Goal: Information Seeking & Learning: Learn about a topic

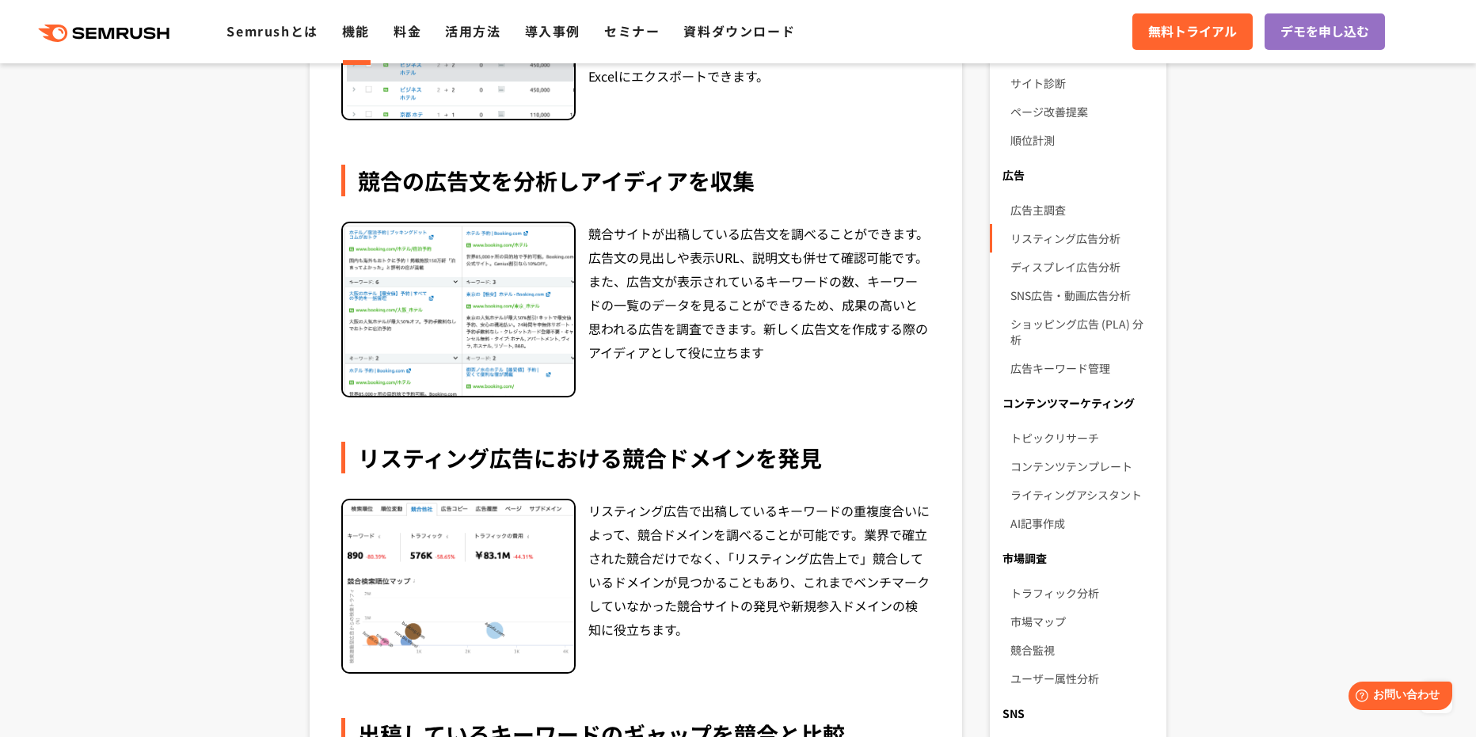
scroll to position [554, 0]
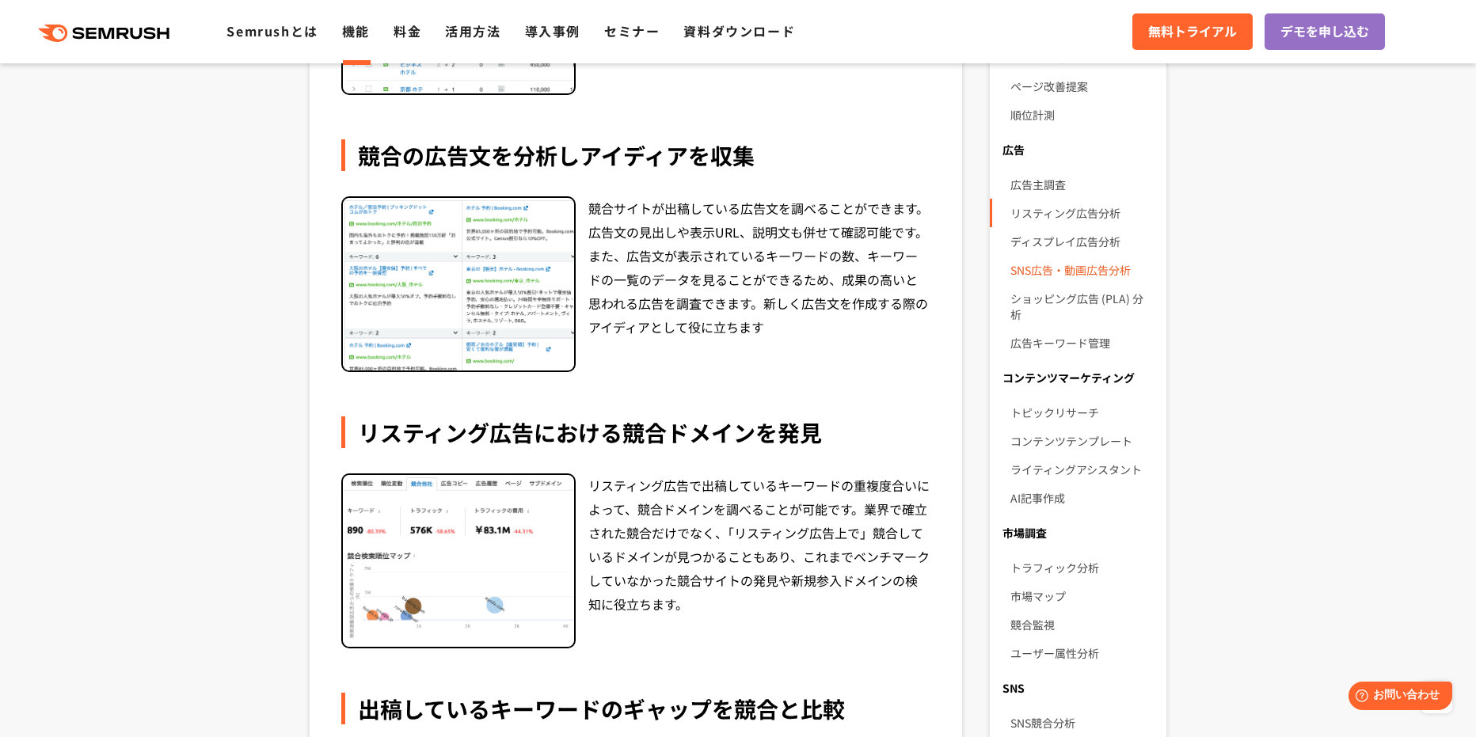
click at [1044, 265] on link "SNS広告・動画広告分析" at bounding box center [1082, 270] width 143 height 29
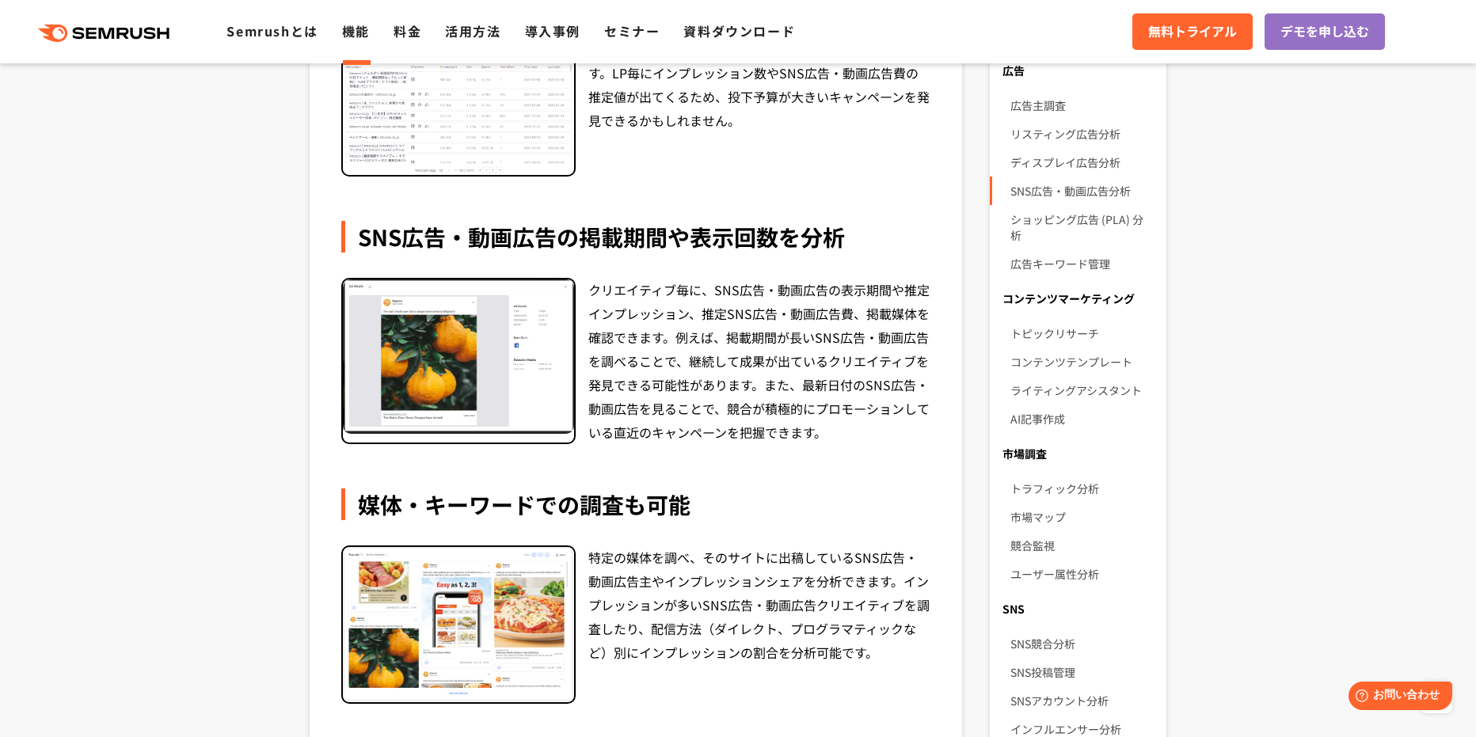
scroll to position [396, 0]
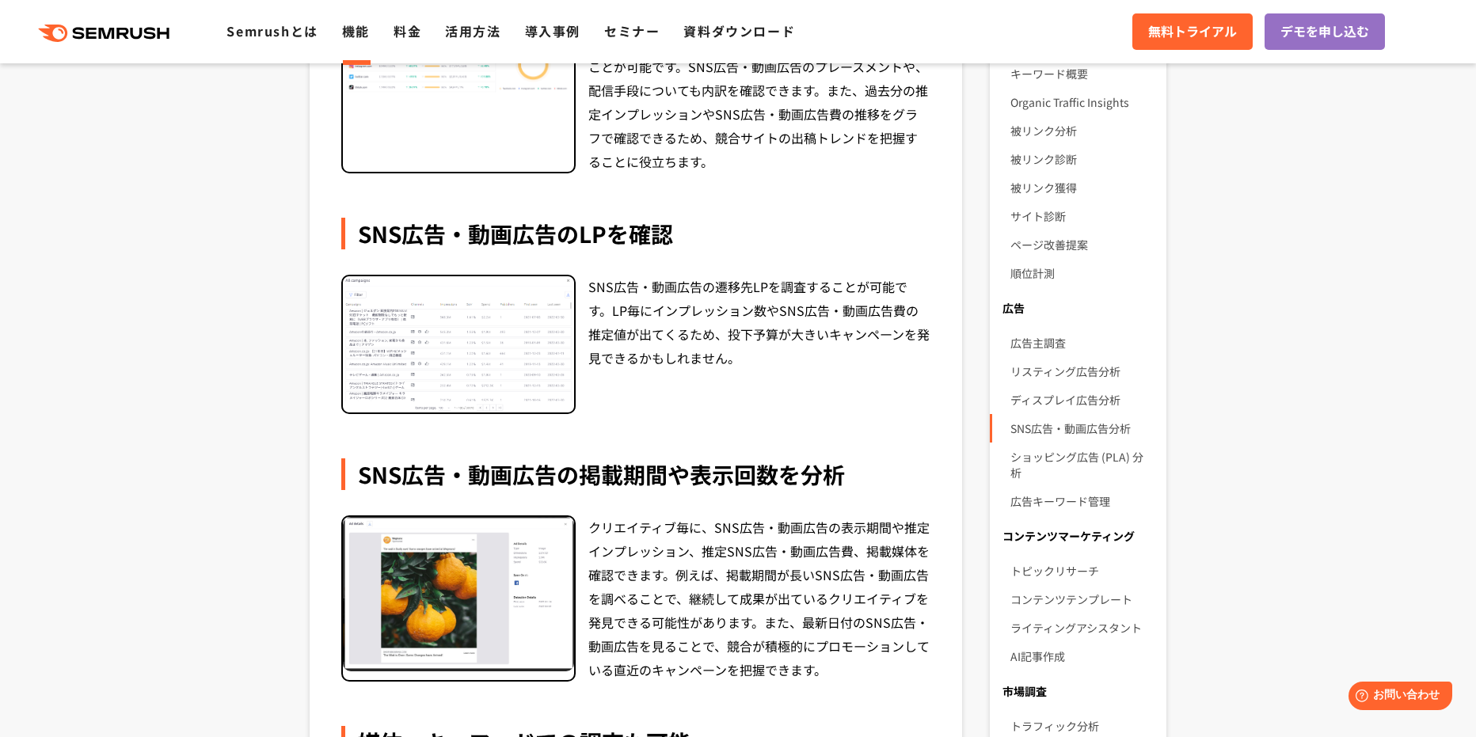
click at [516, 318] on img at bounding box center [458, 344] width 231 height 137
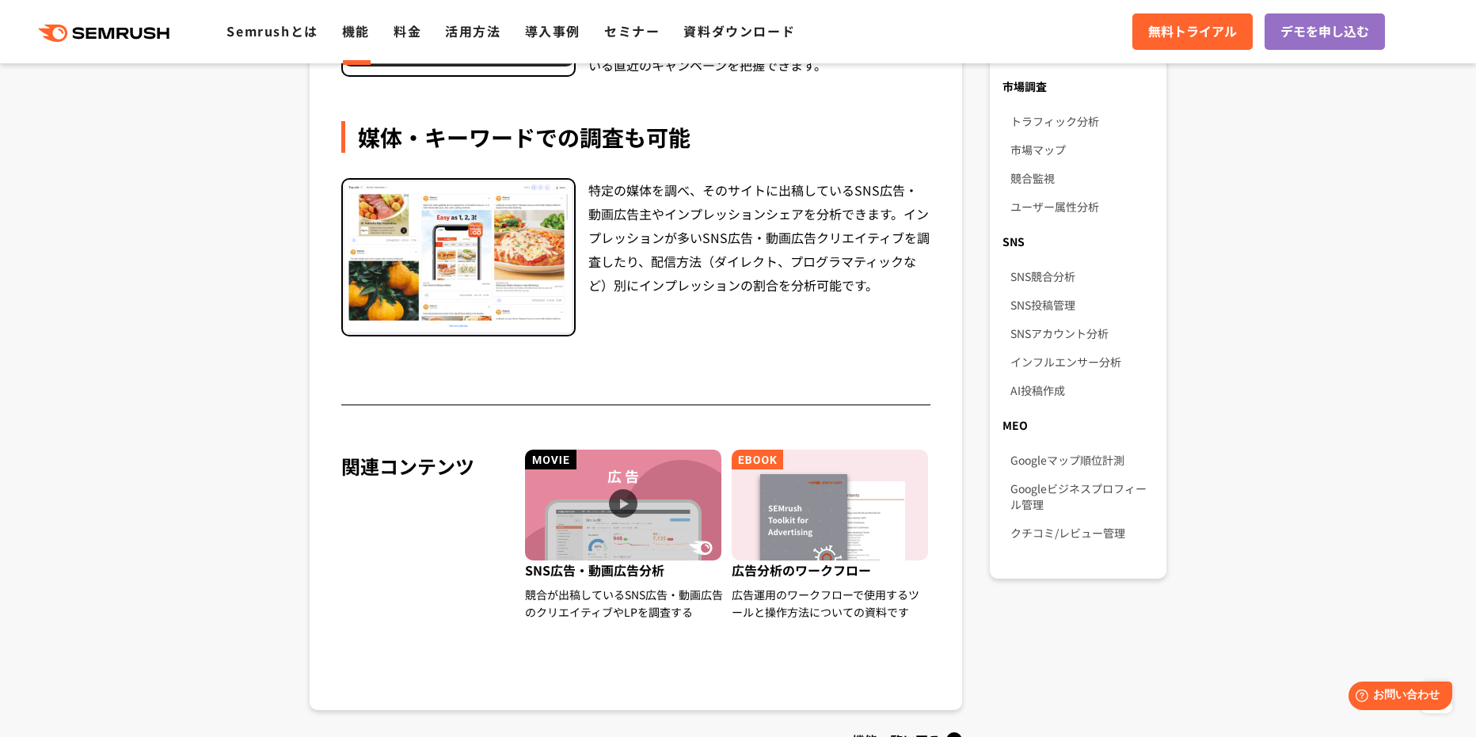
scroll to position [1030, 0]
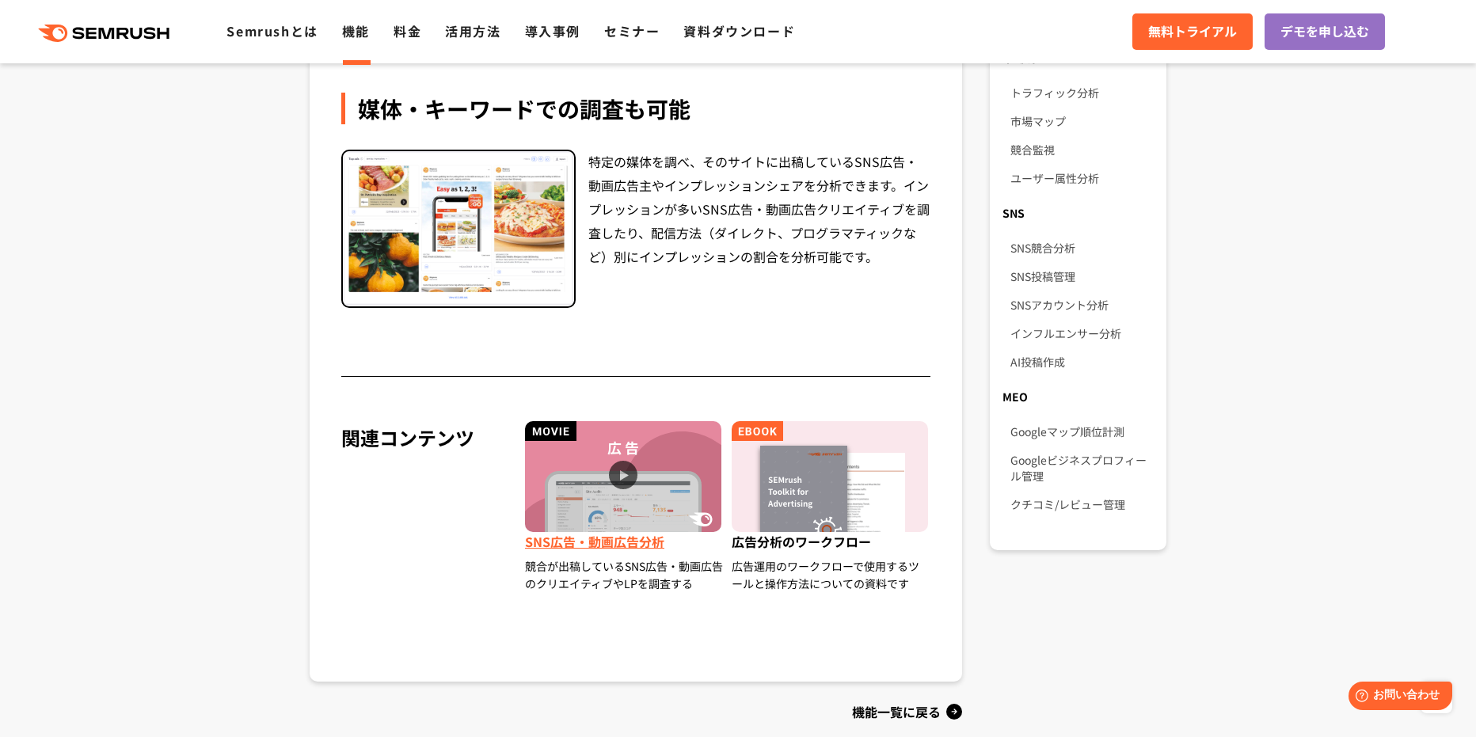
click at [612, 465] on img at bounding box center [623, 476] width 196 height 111
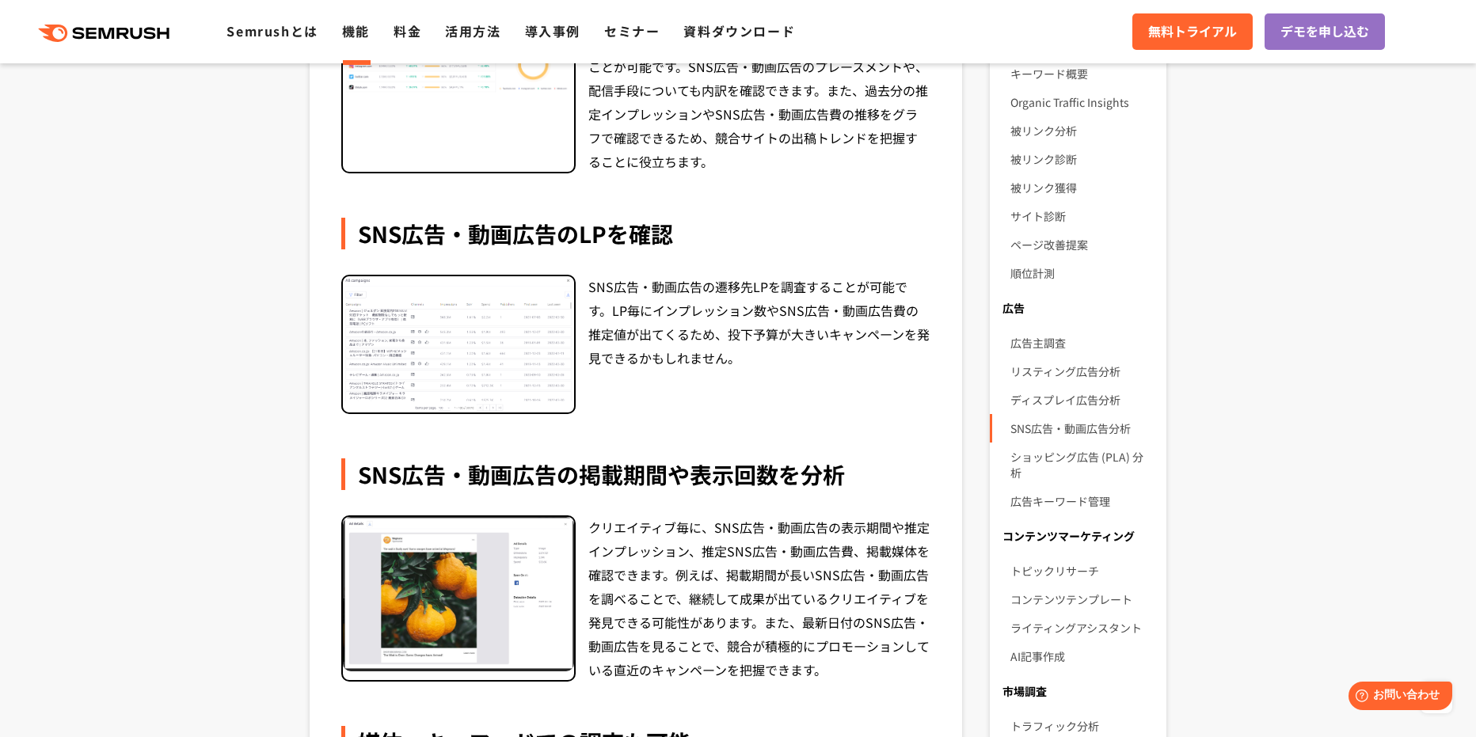
scroll to position [0, 0]
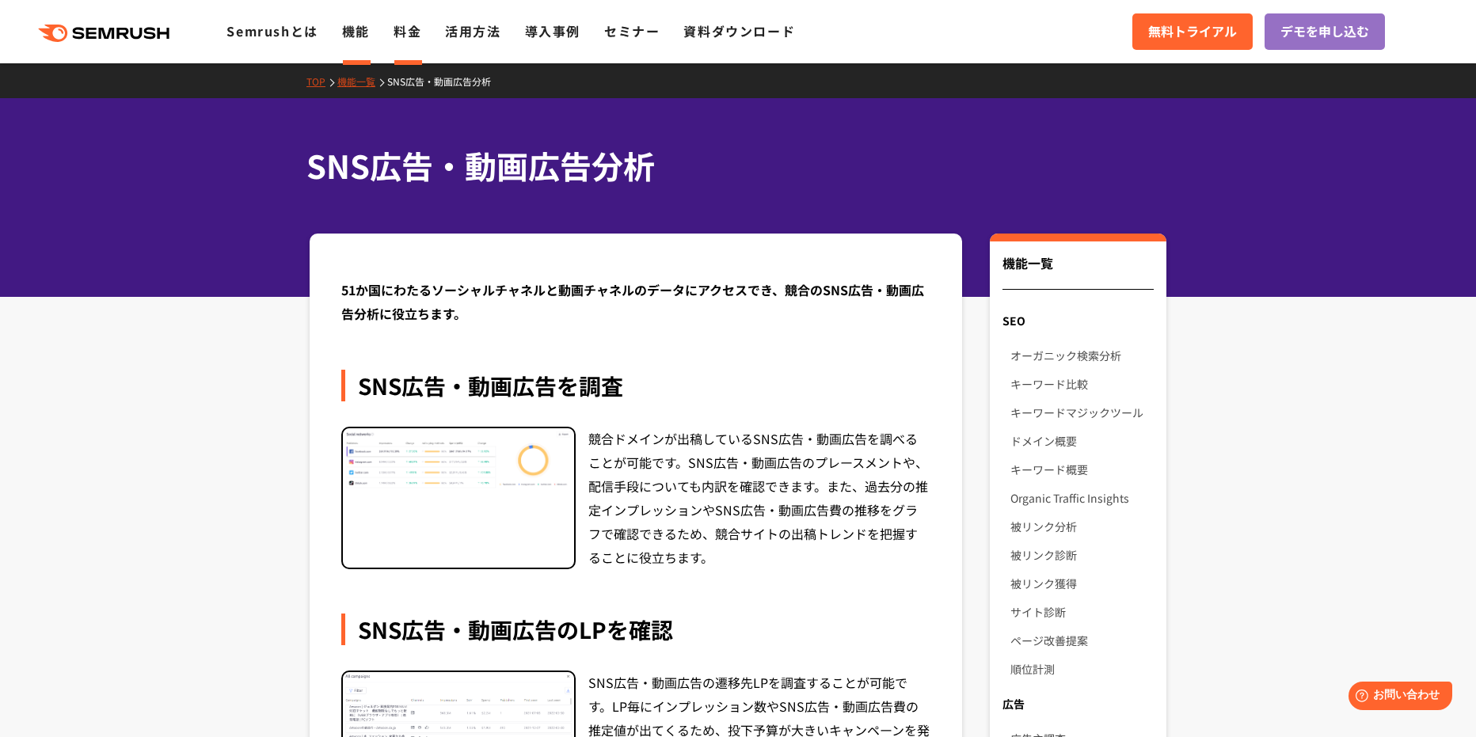
click at [414, 35] on link "料金" at bounding box center [408, 30] width 28 height 19
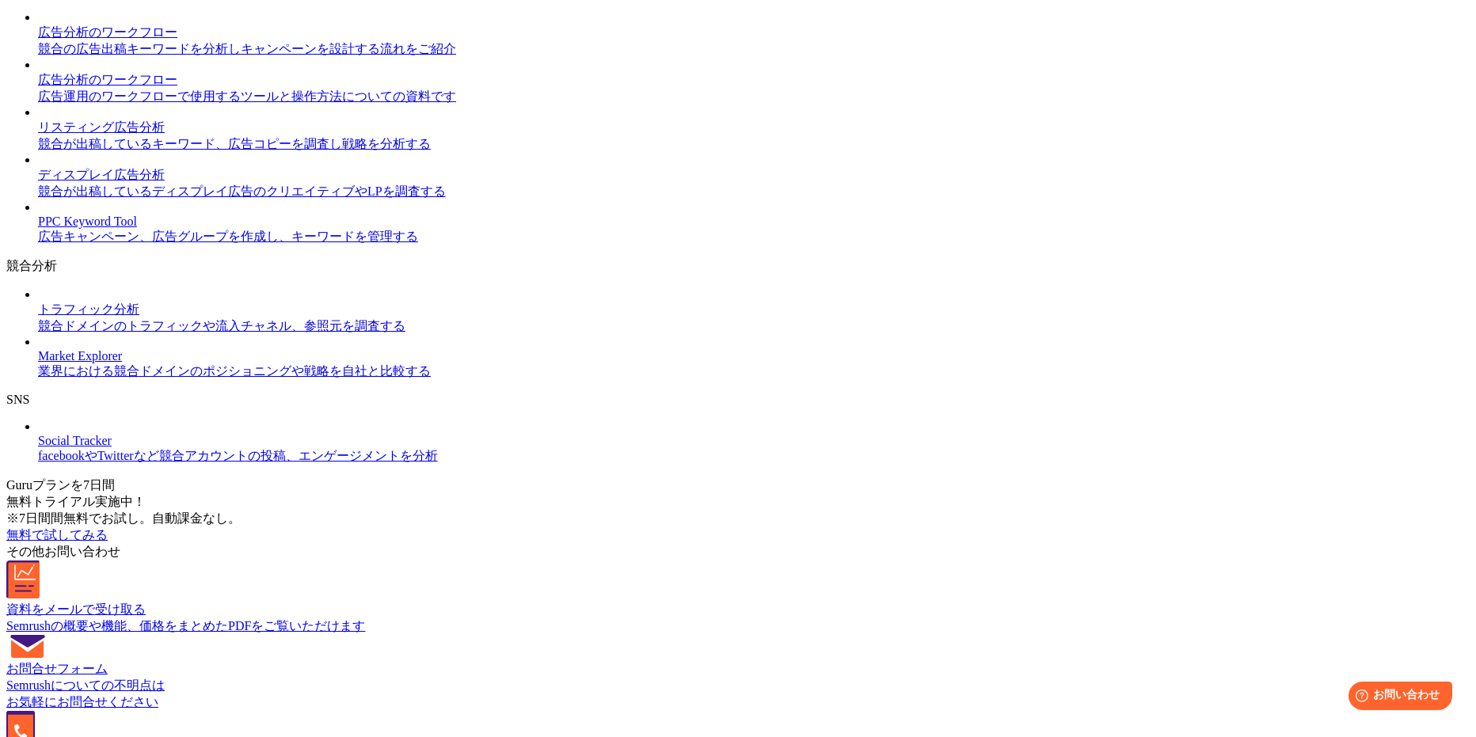
scroll to position [1080, 0]
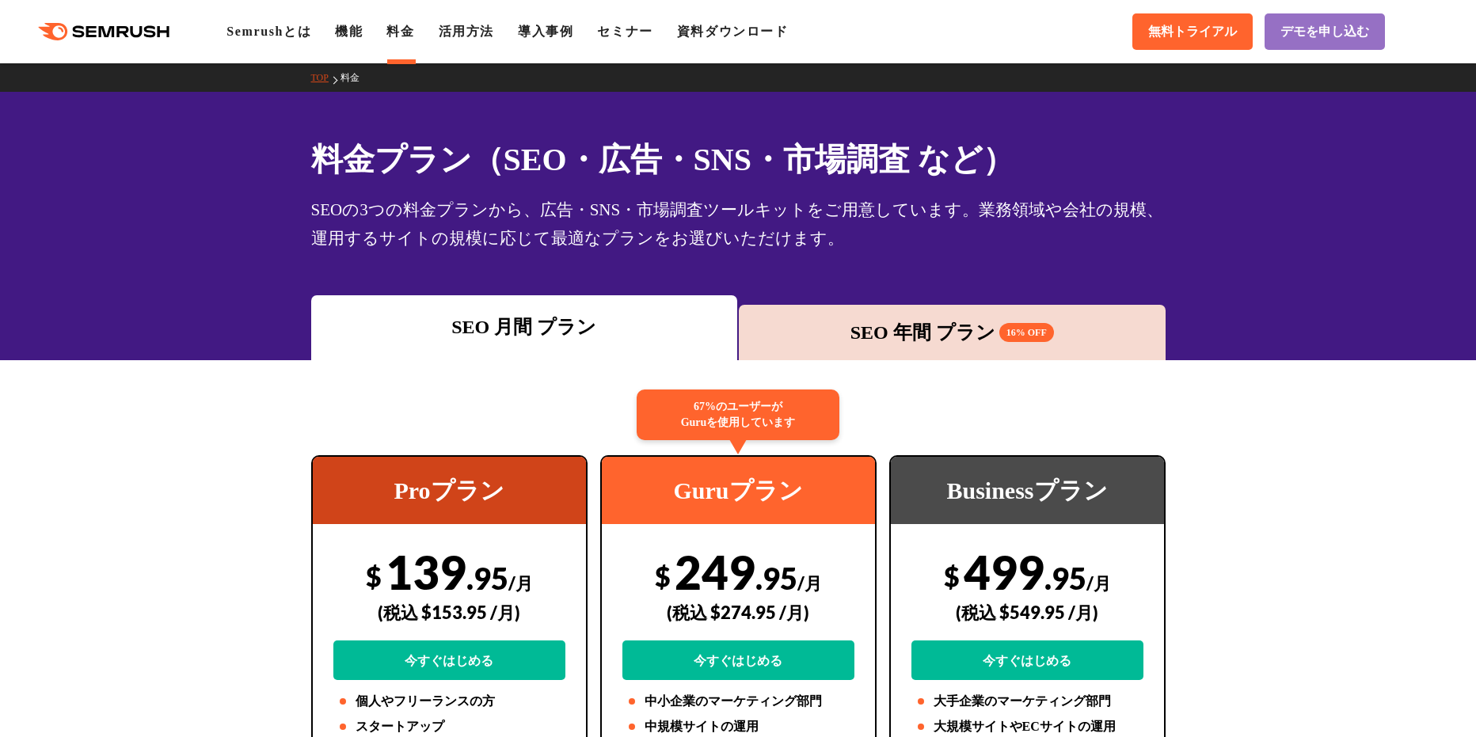
click at [900, 315] on div "SEO 年間 プラン 16% OFF" at bounding box center [952, 332] width 427 height 55
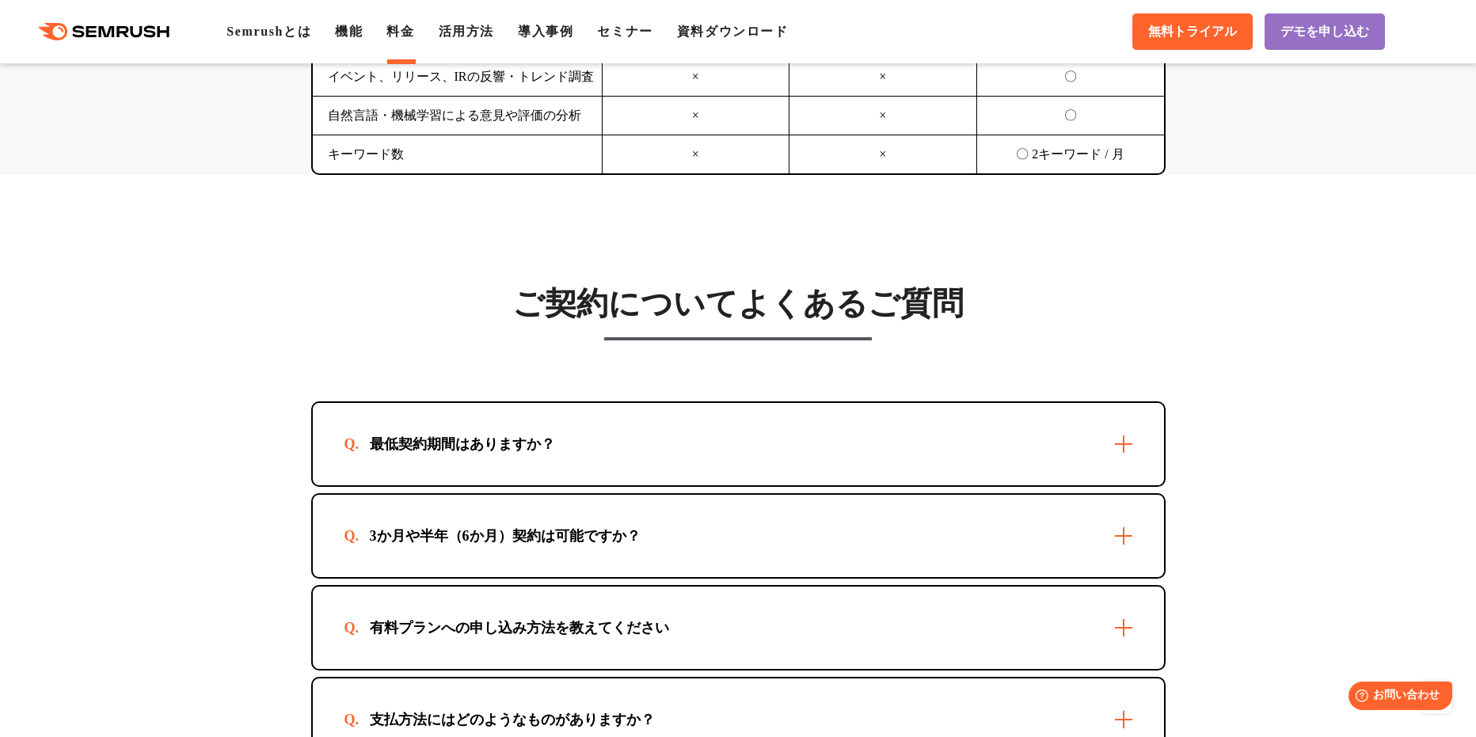
scroll to position [4277, 0]
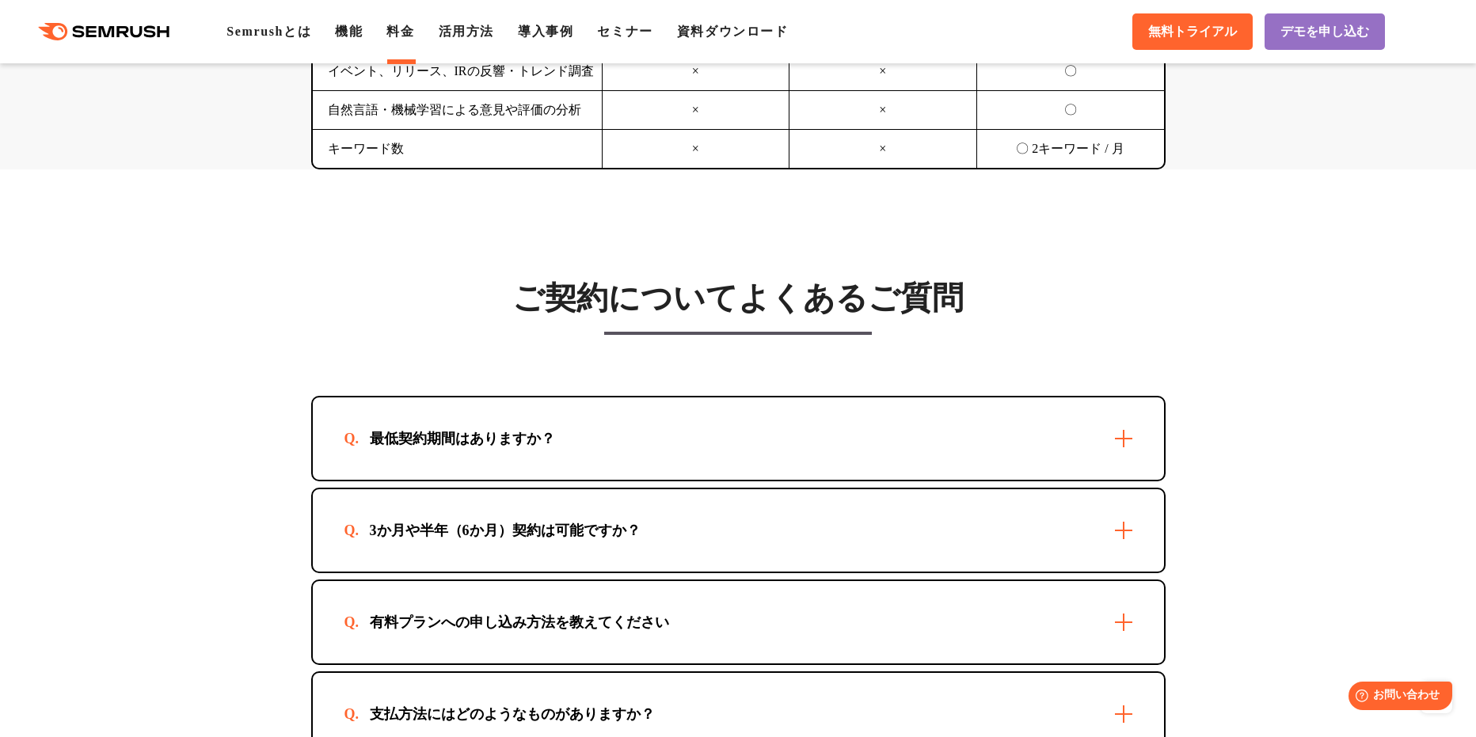
click at [473, 431] on div "最低契約期間はありますか？" at bounding box center [738, 439] width 851 height 82
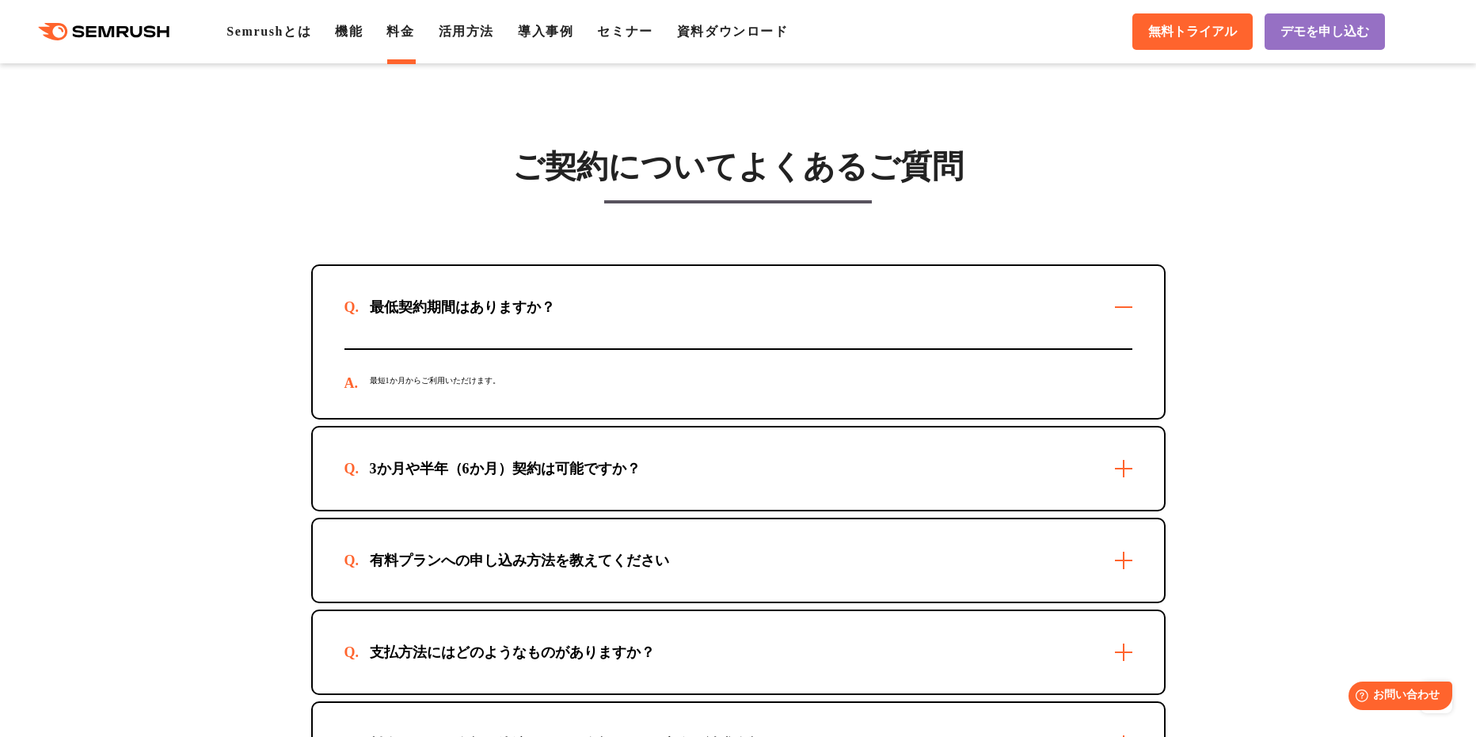
scroll to position [4436, 0]
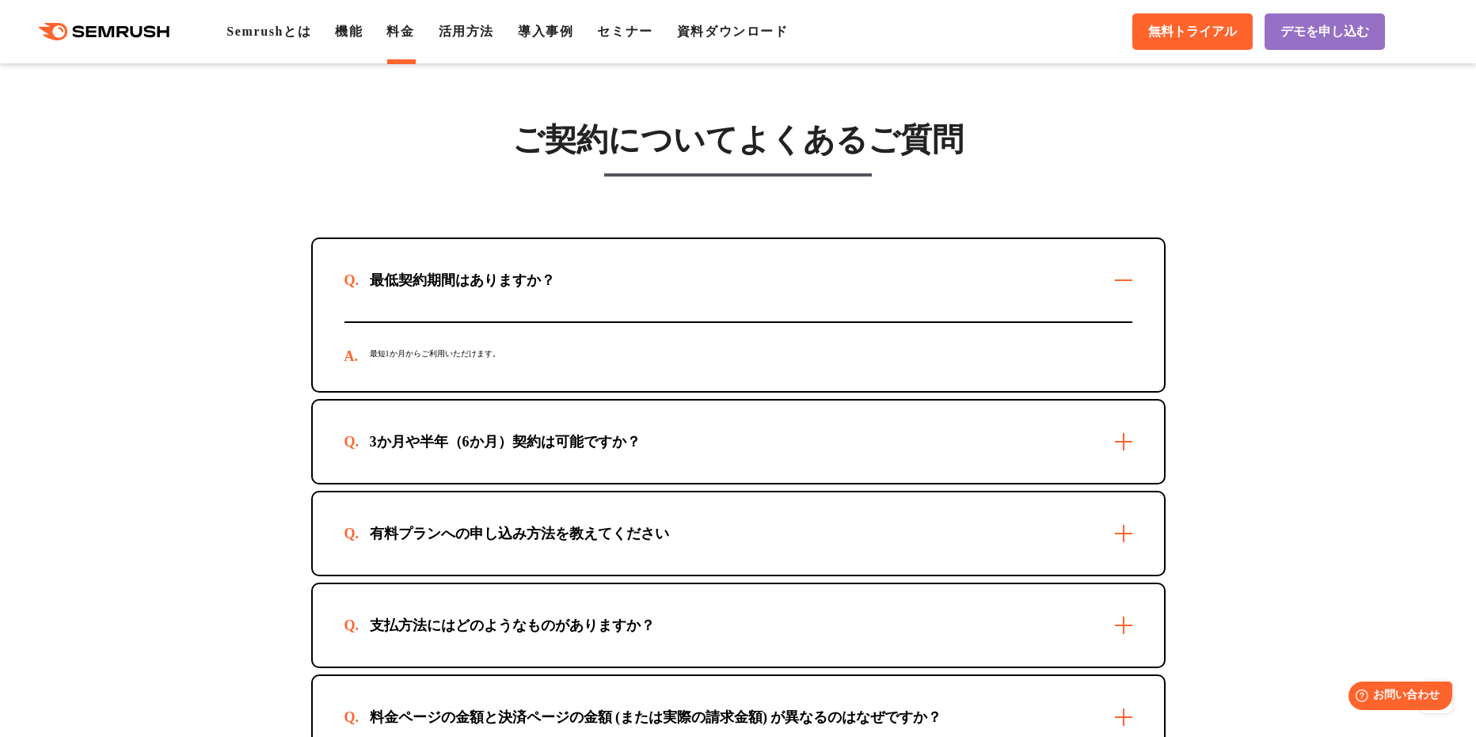
click at [514, 455] on div "3か月や半年（6か月）契約は可能ですか？" at bounding box center [738, 442] width 851 height 82
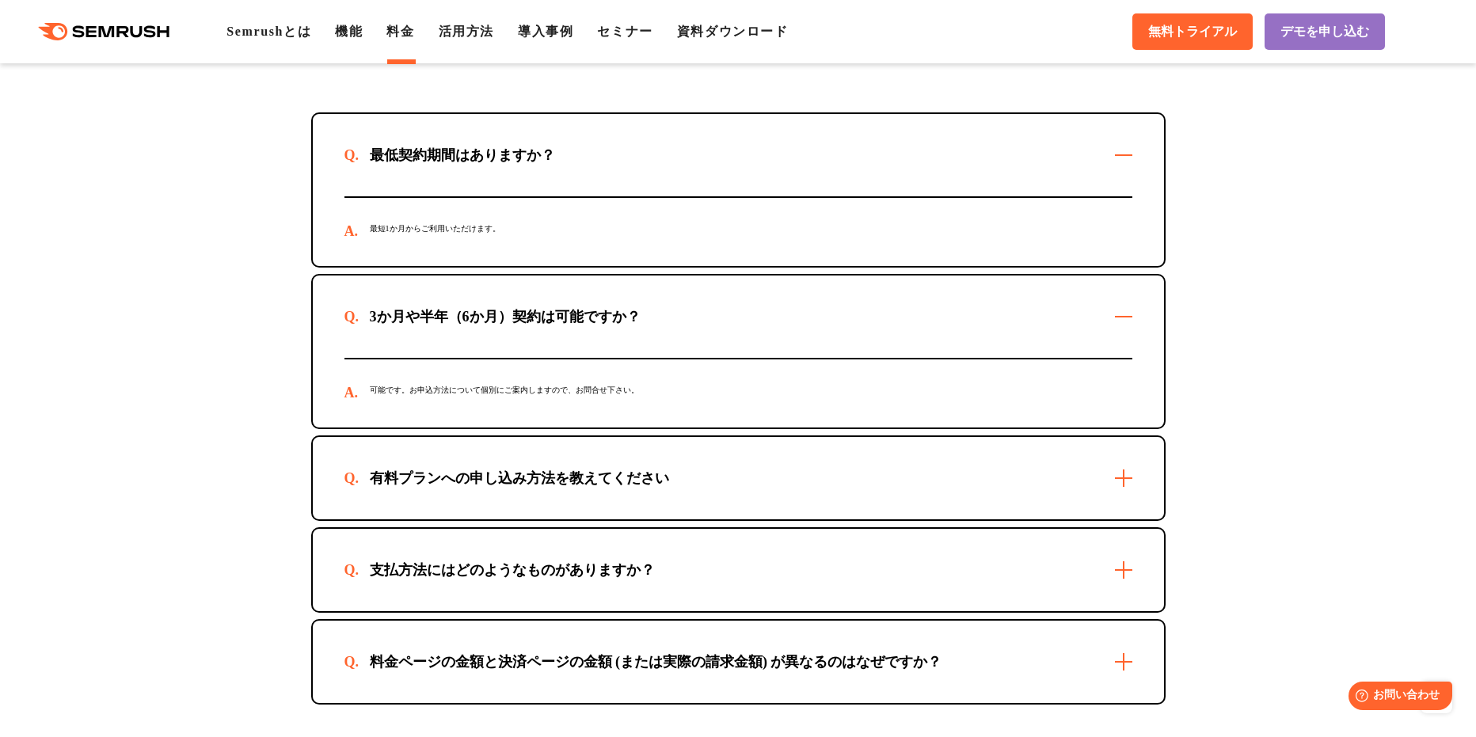
scroll to position [4594, 0]
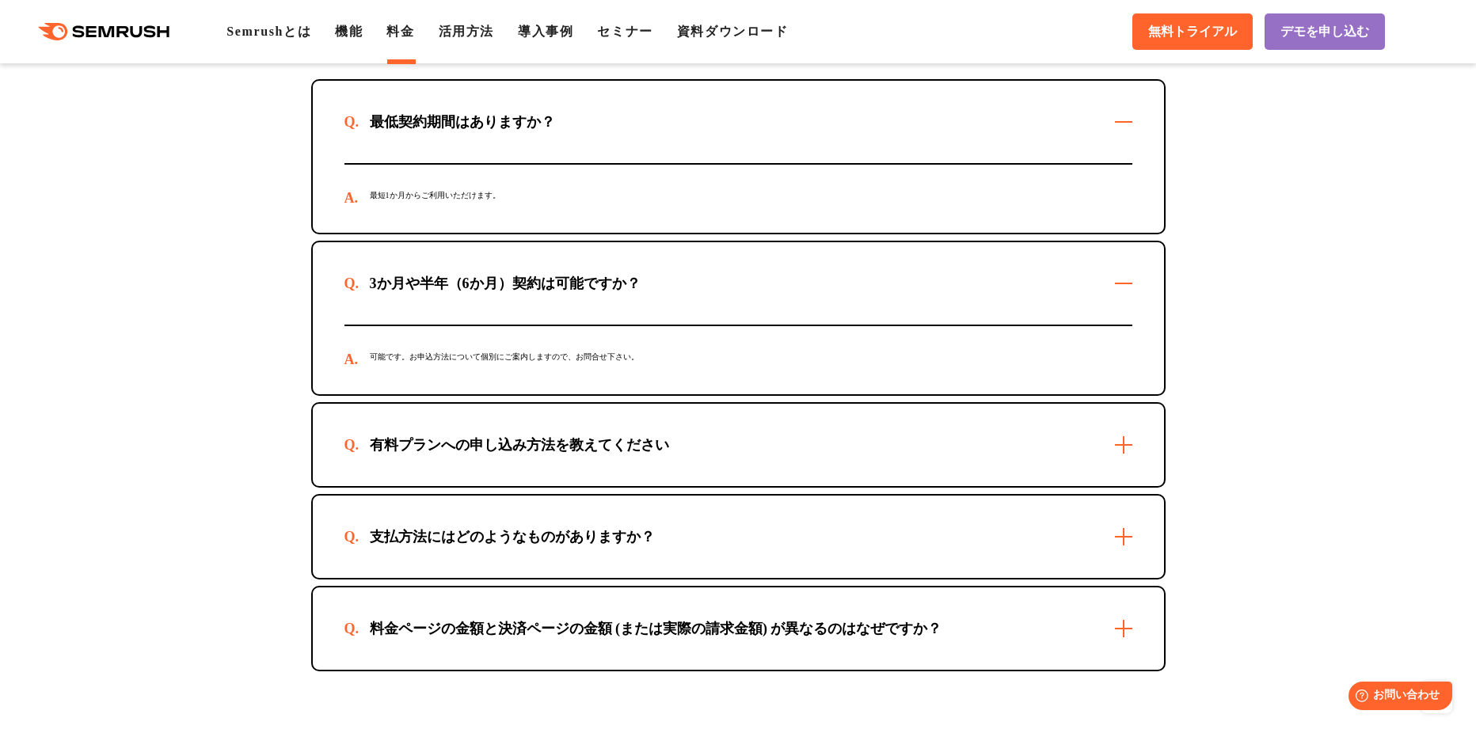
click at [514, 455] on div "有料プランへの申し込み方法を教えてください" at bounding box center [520, 445] width 350 height 19
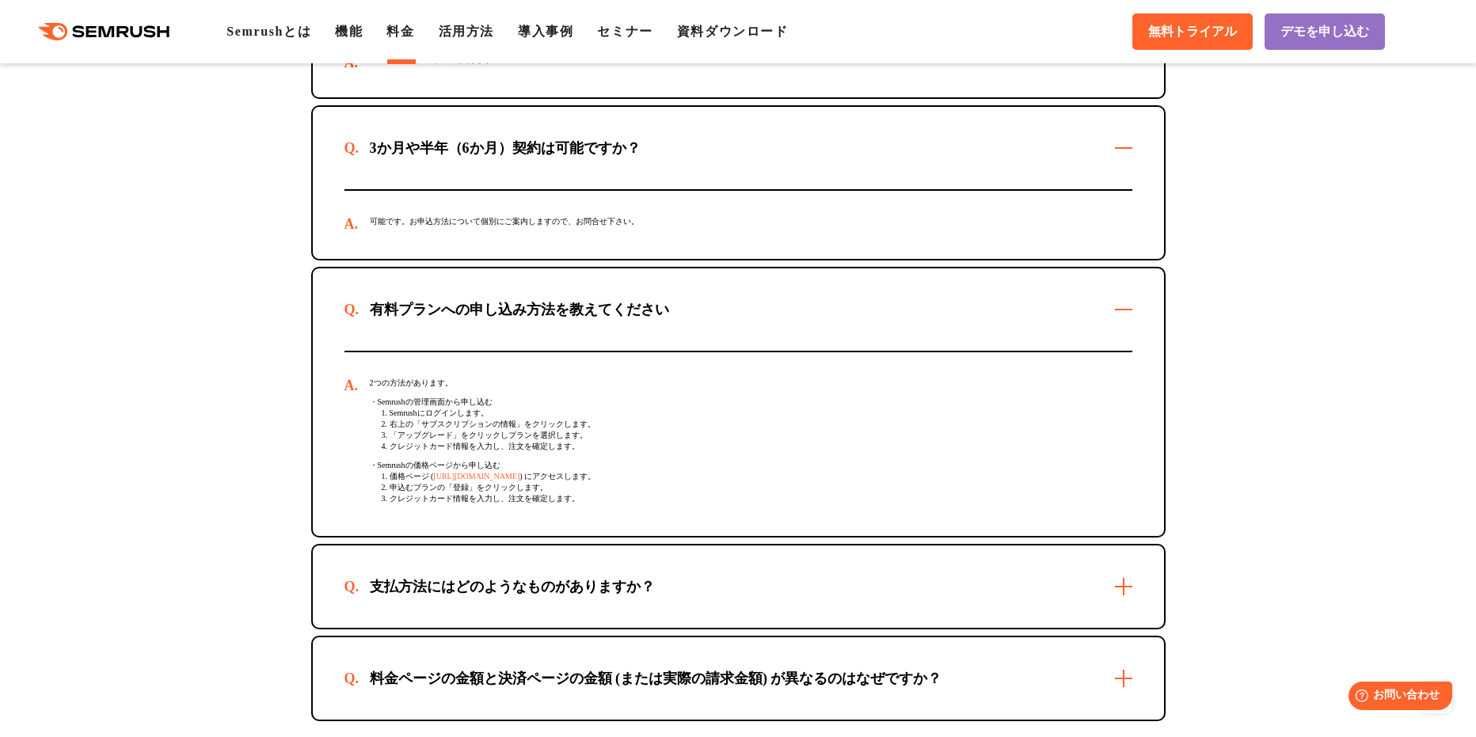
scroll to position [4752, 0]
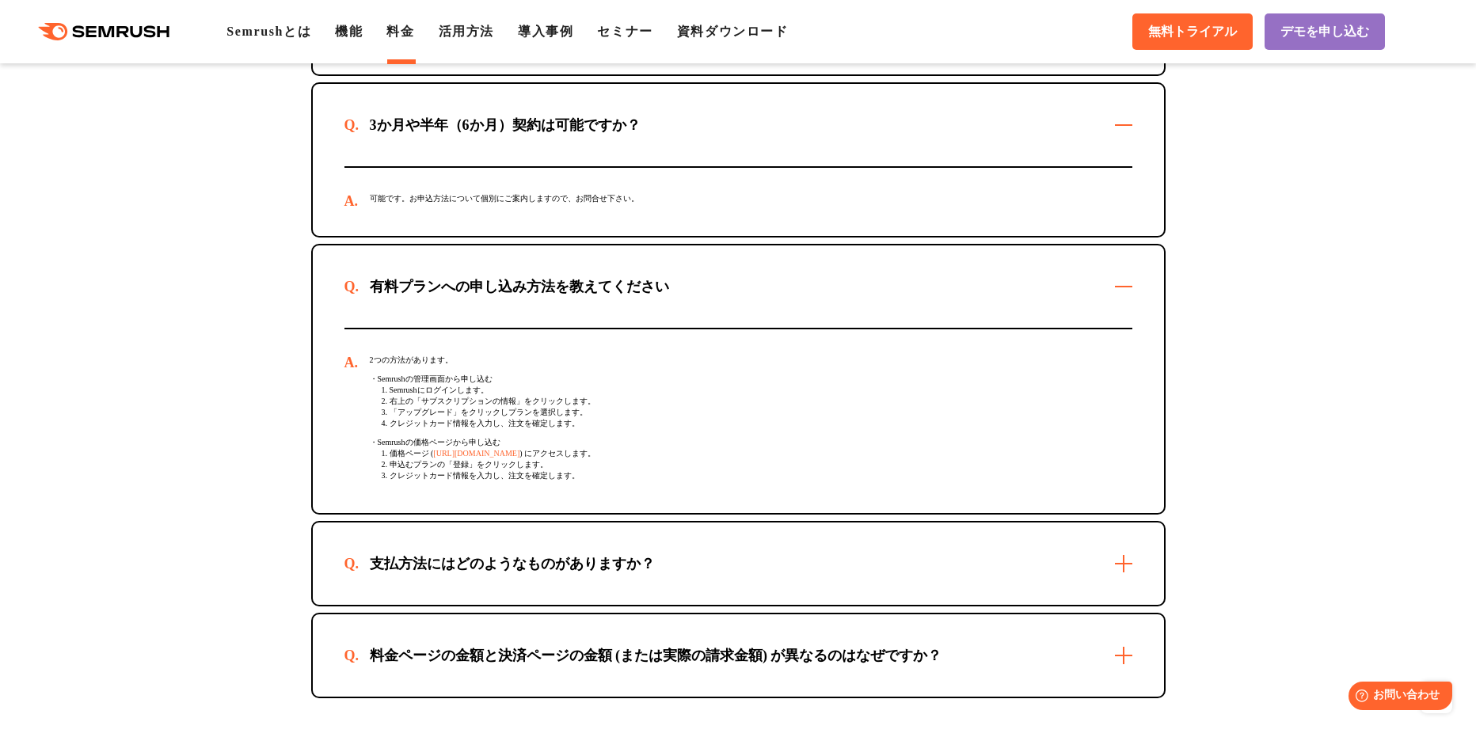
click at [460, 587] on div "支払方法にはどのようなものがありますか？" at bounding box center [738, 564] width 851 height 82
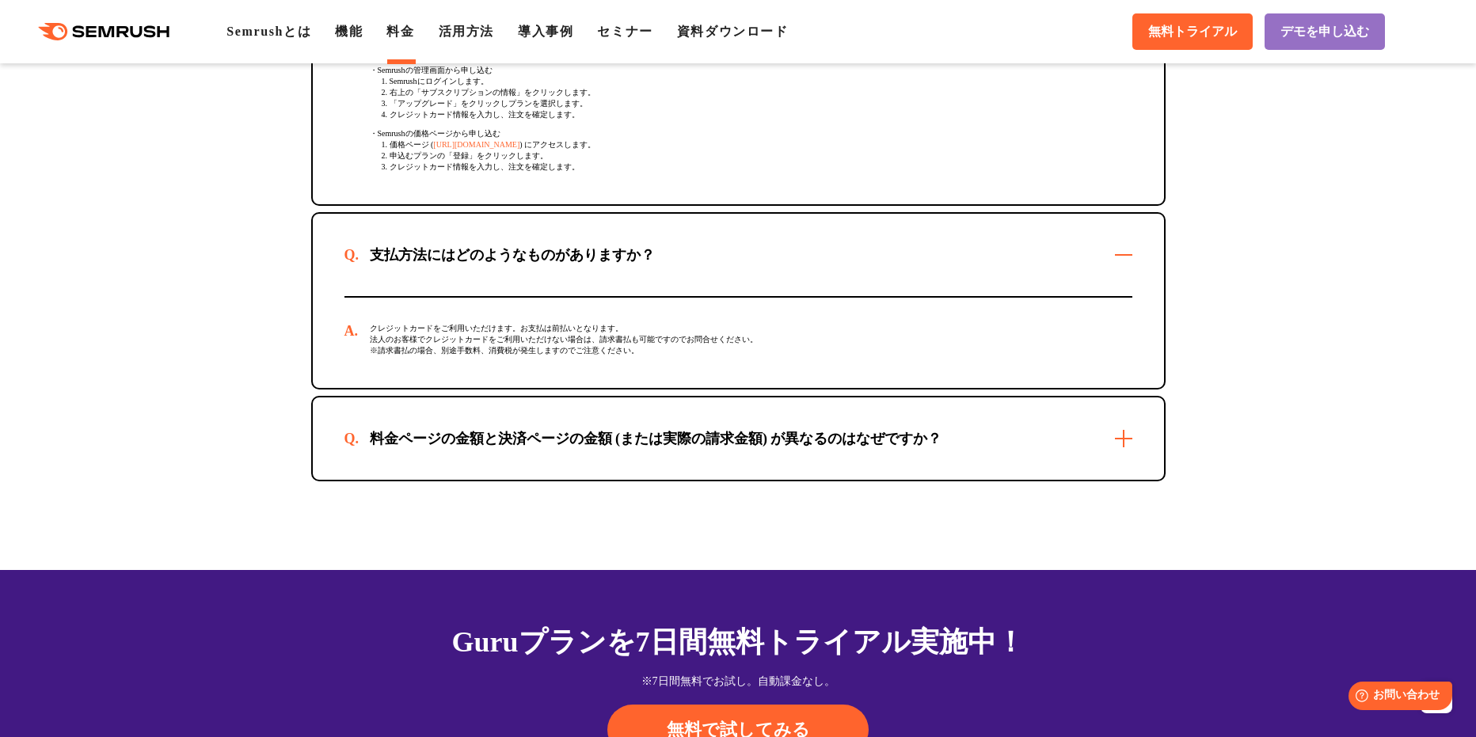
scroll to position [5069, 0]
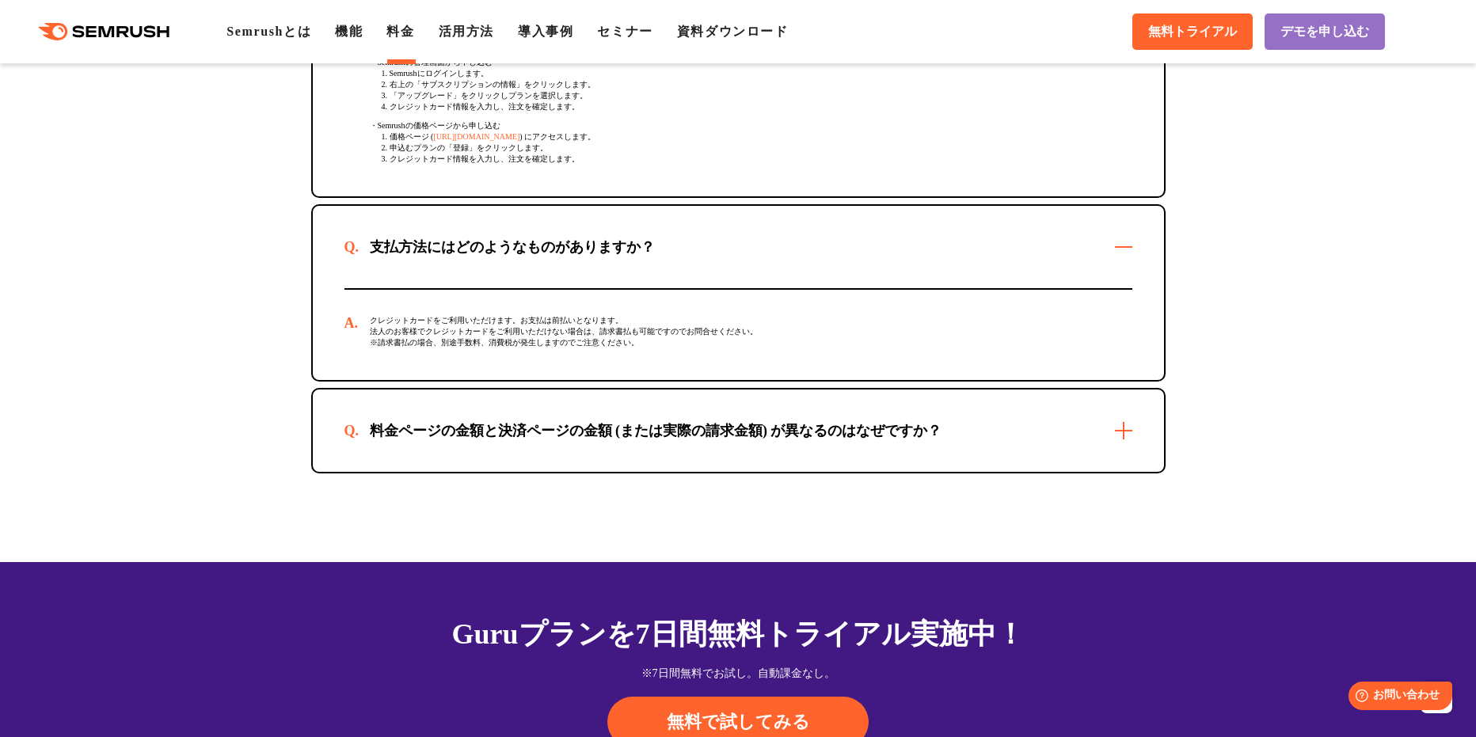
click at [490, 470] on div "料金ページの金額と決済ページの金額 (または実際の請求金額) が異なるのはなぜですか？" at bounding box center [738, 431] width 851 height 82
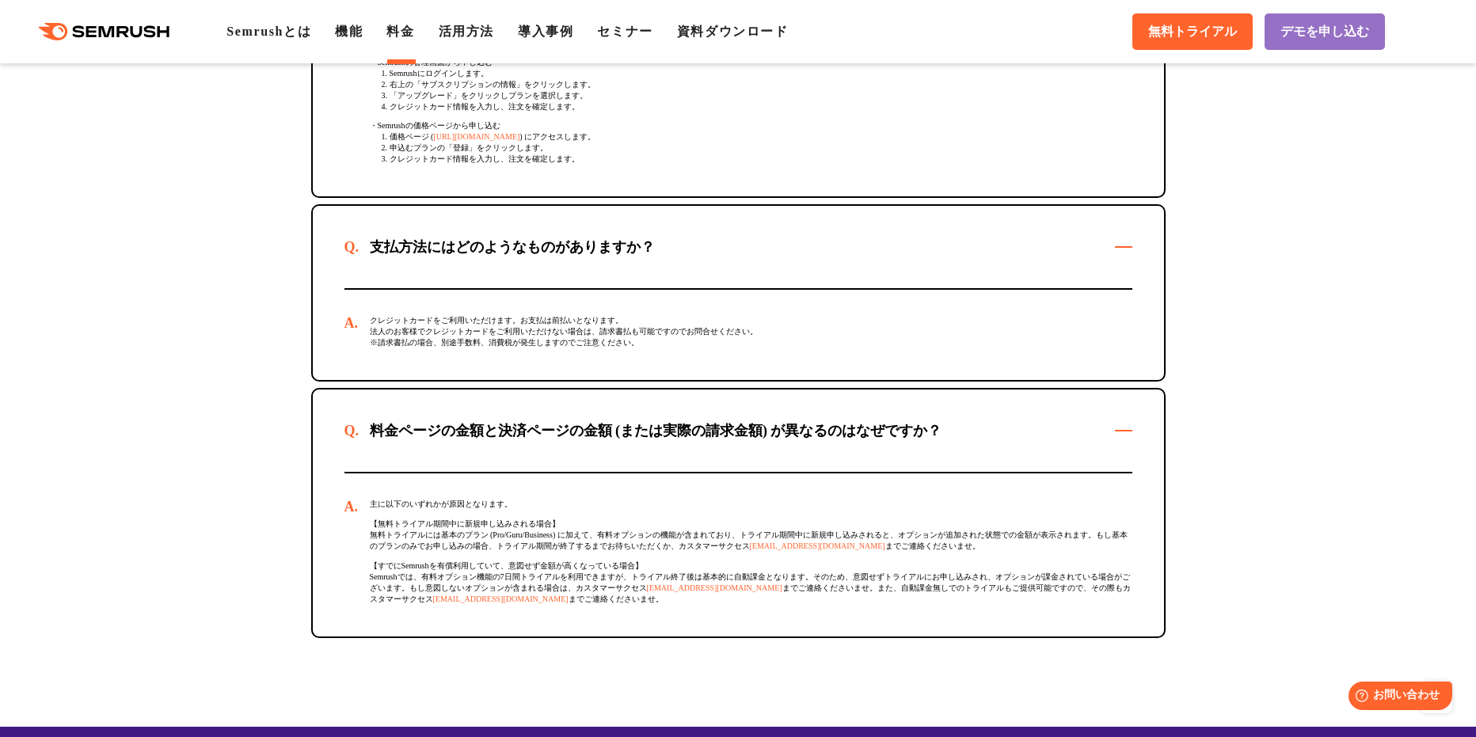
click at [478, 141] on link "https://ja.semrush.com/prices/" at bounding box center [476, 136] width 86 height 9
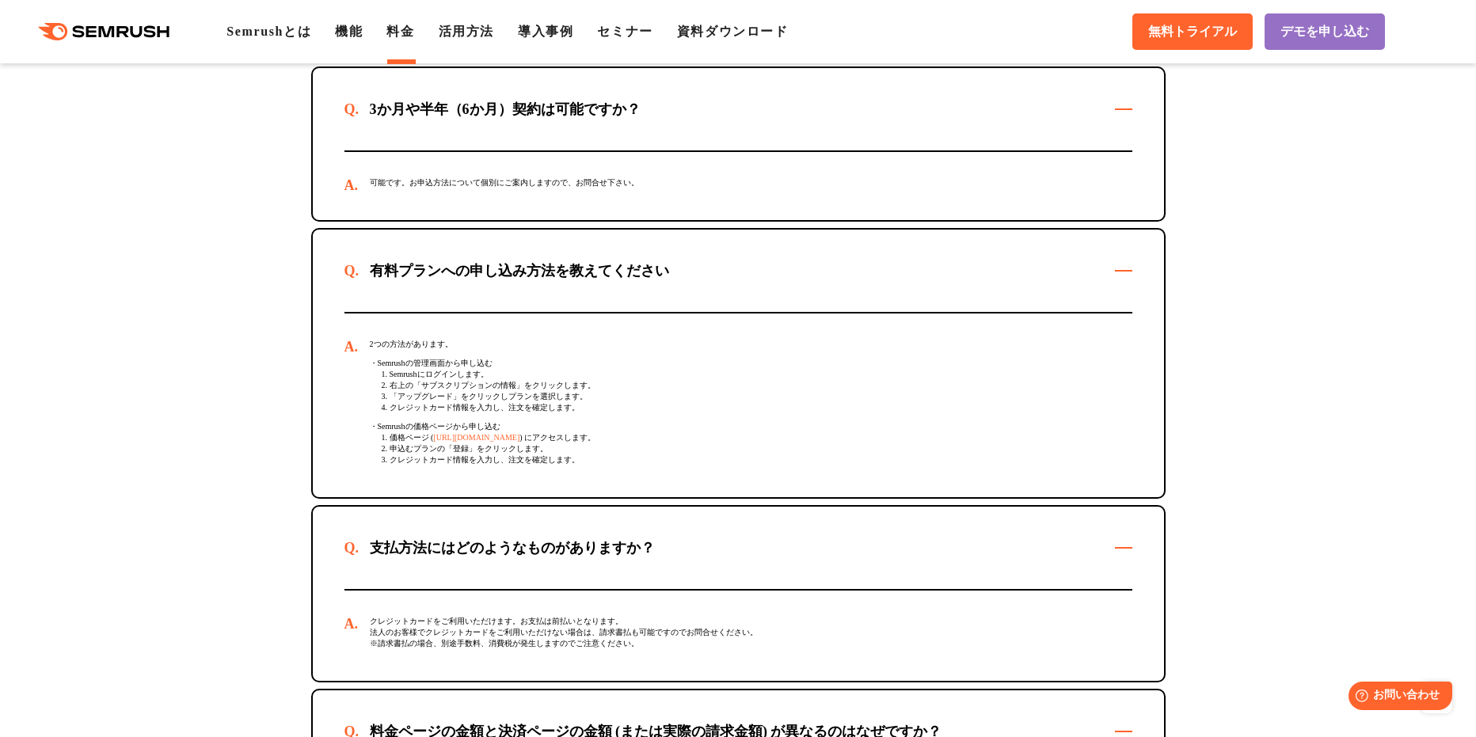
scroll to position [4515, 0]
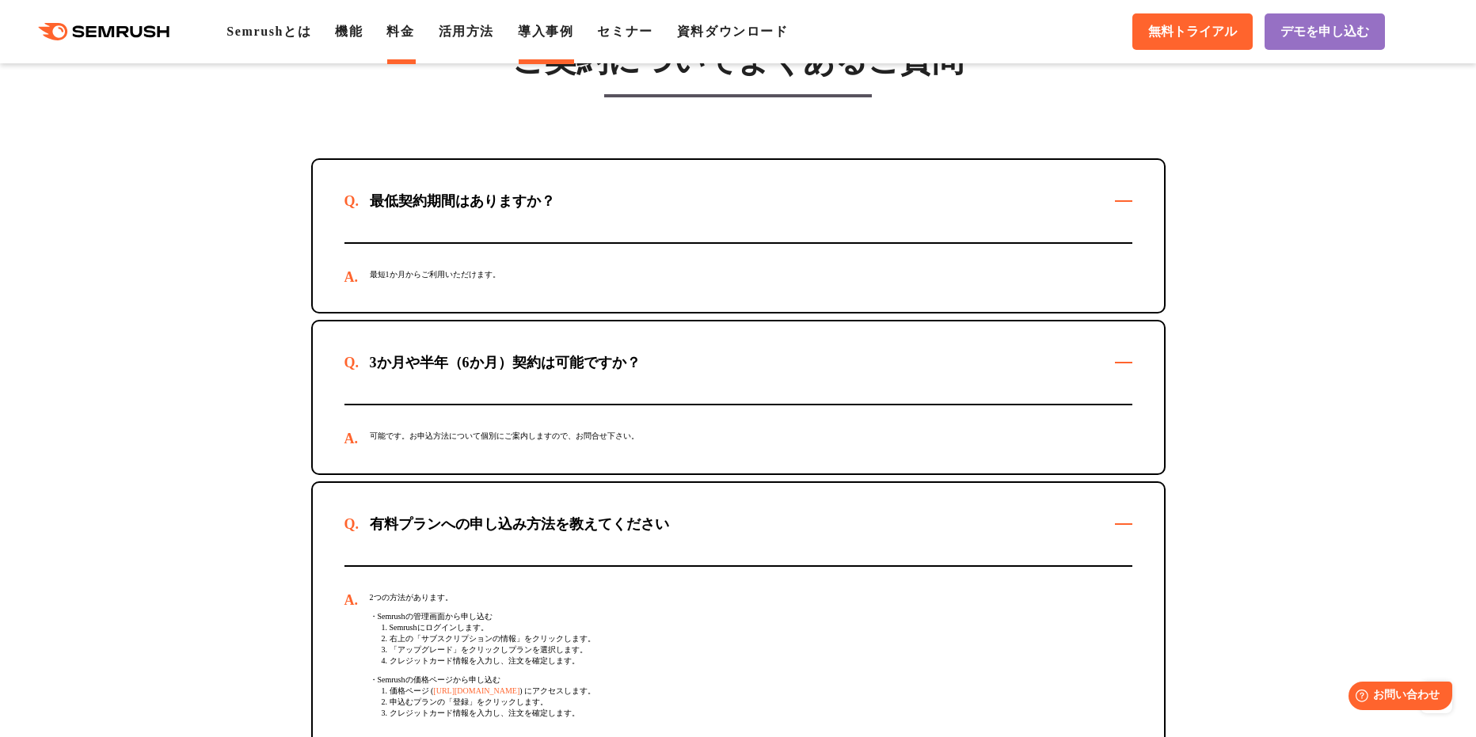
click at [543, 31] on link "導入事例" at bounding box center [545, 31] width 55 height 13
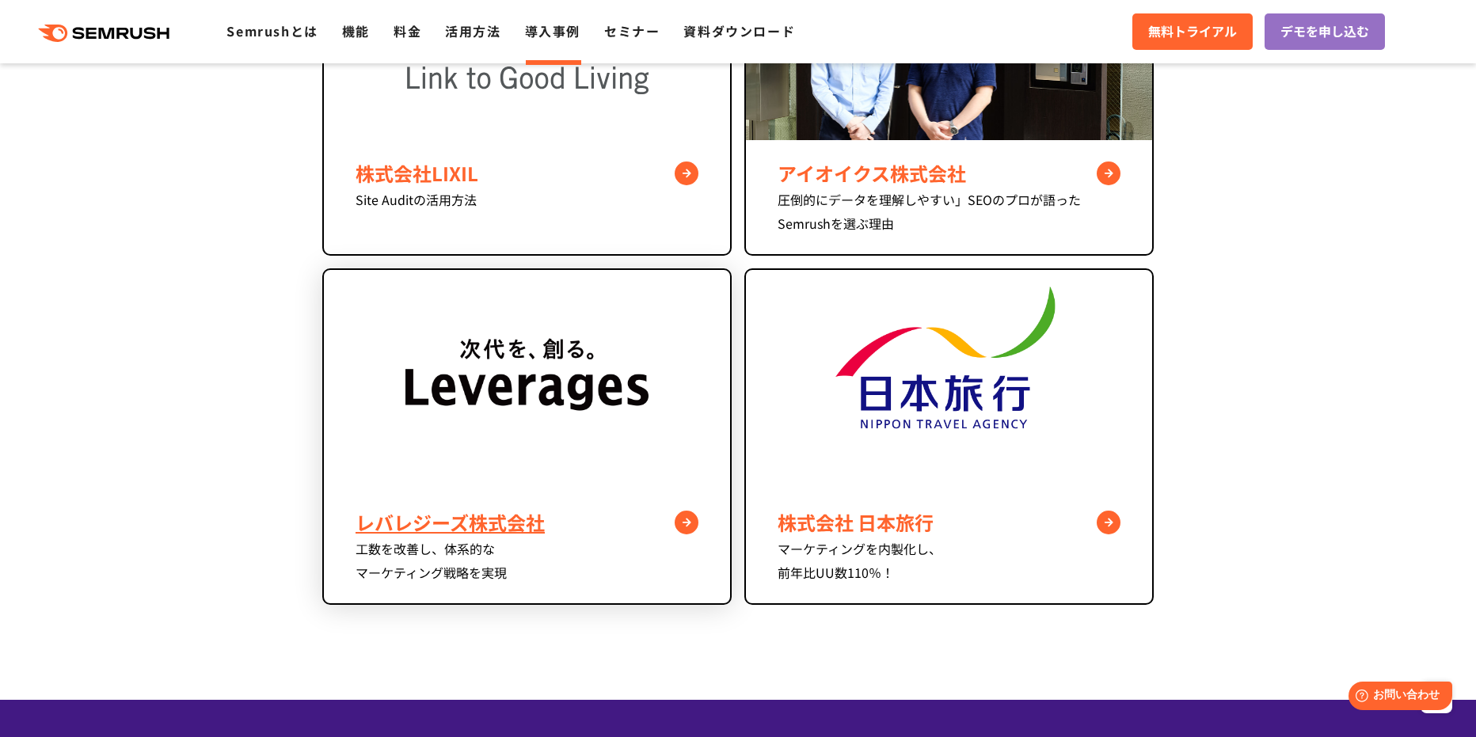
scroll to position [1188, 0]
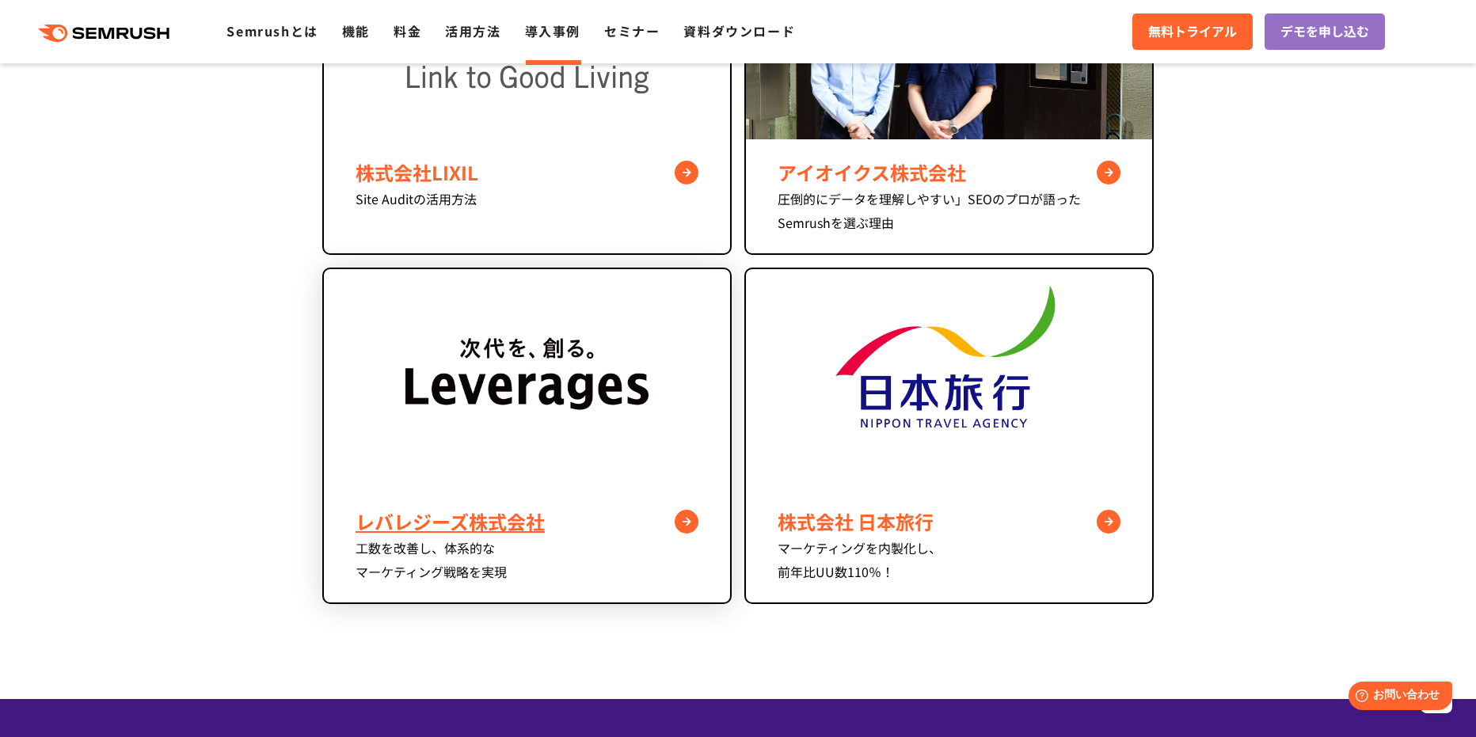
click at [547, 379] on img at bounding box center [528, 378] width 244 height 219
